Goal: Find specific page/section: Find specific page/section

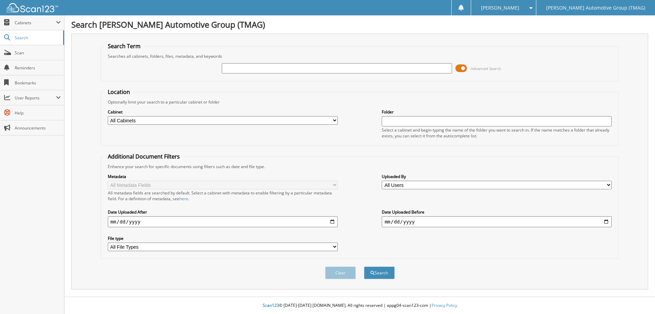
click at [243, 69] on input "text" at bounding box center [337, 68] width 230 height 10
click at [246, 69] on input "C2" at bounding box center [337, 68] width 230 height 10
type input "C25668"
click at [364, 266] on button "Search" at bounding box center [379, 272] width 31 height 13
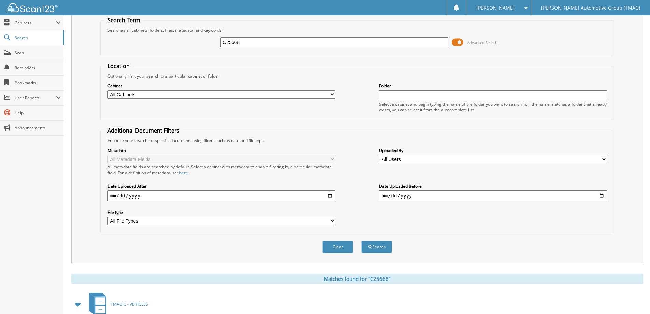
scroll to position [102, 0]
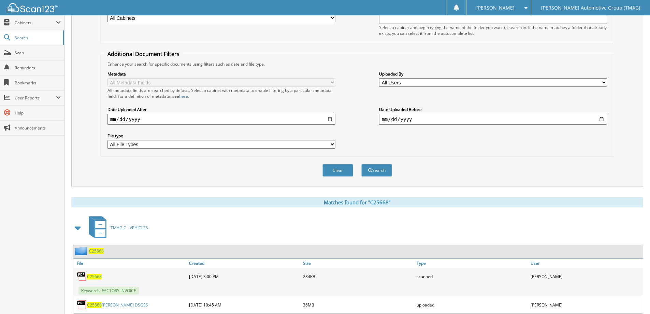
click at [99, 252] on span "C25668" at bounding box center [96, 251] width 15 height 6
